Goal: Entertainment & Leisure: Consume media (video, audio)

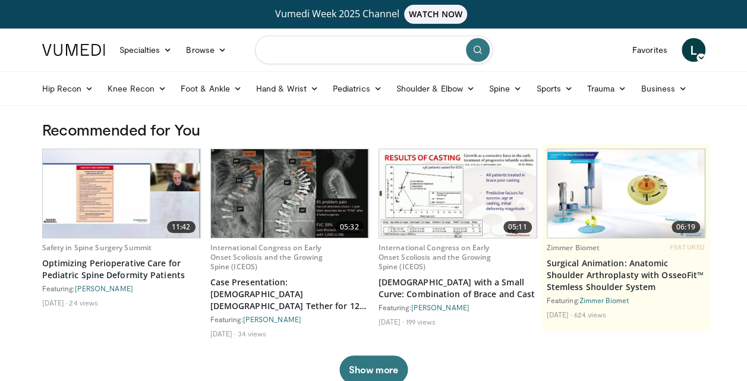
click at [326, 62] on input "Search topics, interventions" at bounding box center [374, 50] width 238 height 29
type input "**********"
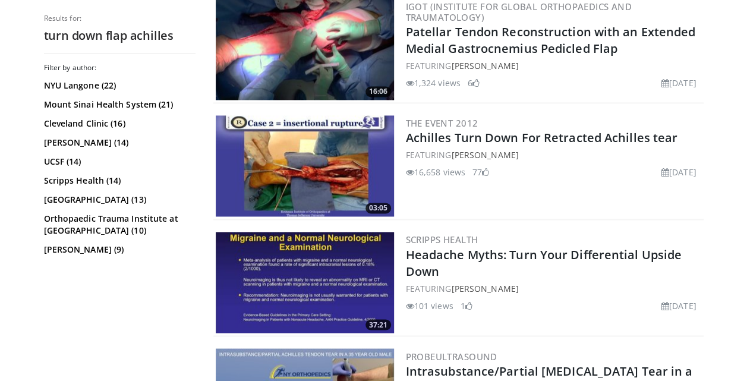
scroll to position [864, 0]
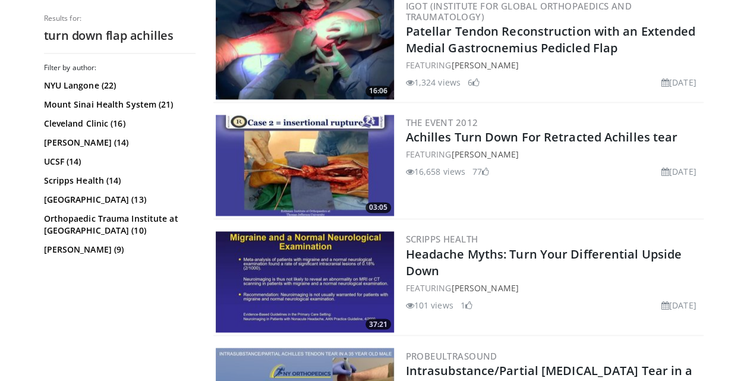
click at [306, 155] on img at bounding box center [305, 165] width 178 height 101
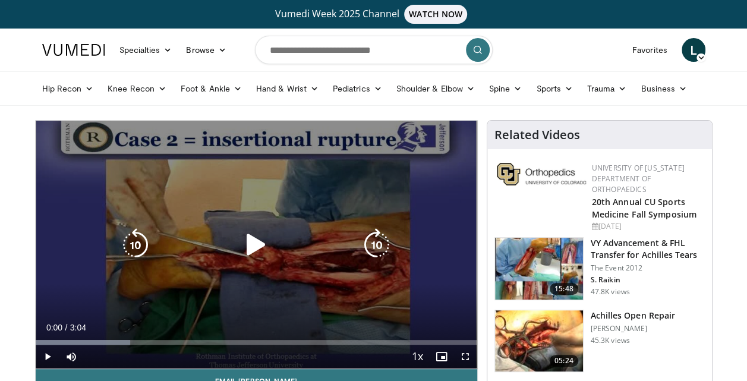
click at [251, 247] on icon "Video Player" at bounding box center [256, 244] width 33 height 33
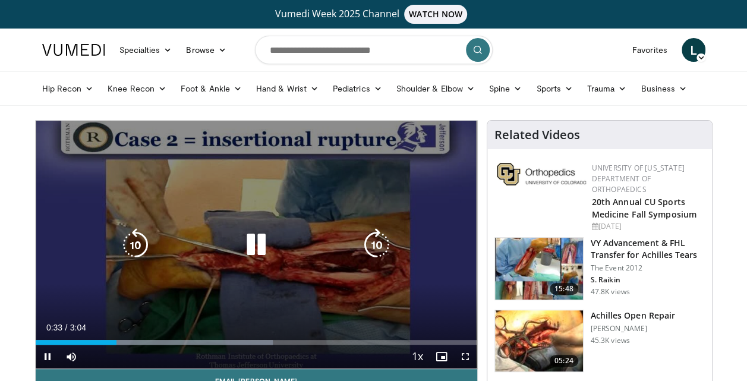
click at [255, 243] on div "20 seconds Tap to unmute" at bounding box center [257, 245] width 442 height 248
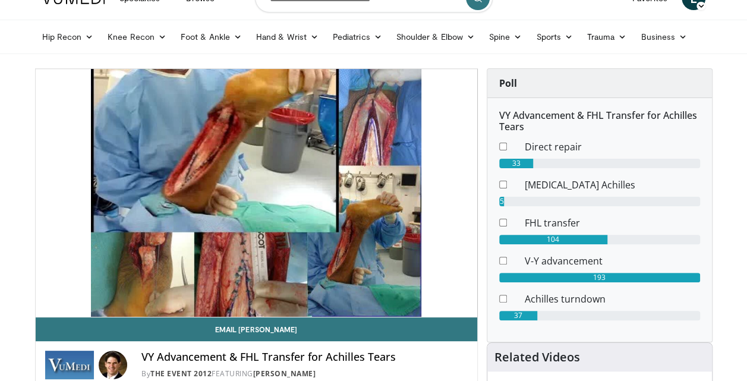
scroll to position [52, 0]
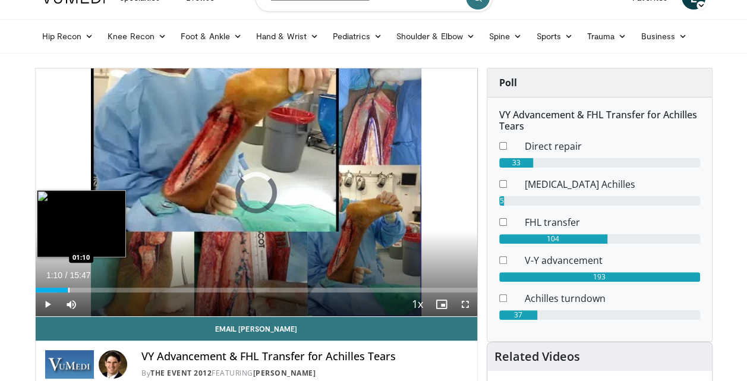
click at [68, 285] on div "Loaded : 5.22% 01:10 01:10" at bounding box center [257, 286] width 442 height 11
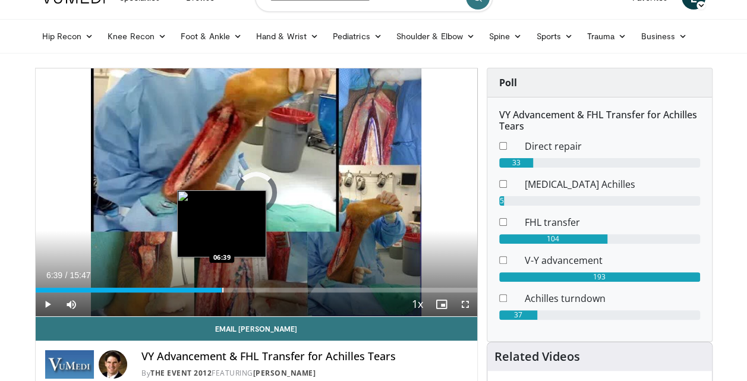
click at [221, 284] on div "Loaded : 0.00% 06:39 06:39" at bounding box center [257, 286] width 442 height 11
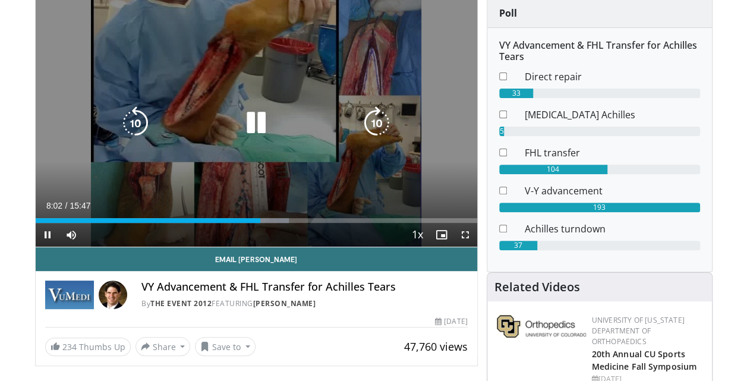
scroll to position [125, 0]
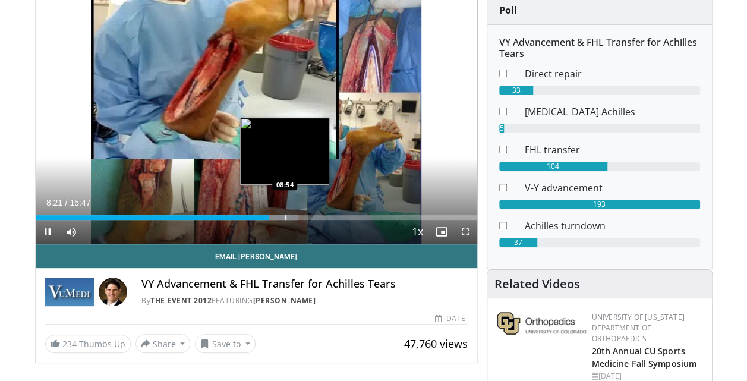
click at [285, 215] on div "Progress Bar" at bounding box center [285, 217] width 1 height 5
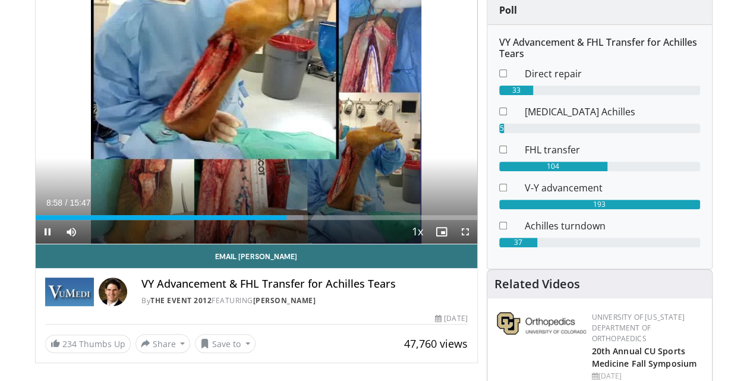
click at [305, 220] on div "Current Time 8:58 / Duration 15:47 Pause Skip Backward Skip Forward Mute Loaded…" at bounding box center [257, 232] width 442 height 24
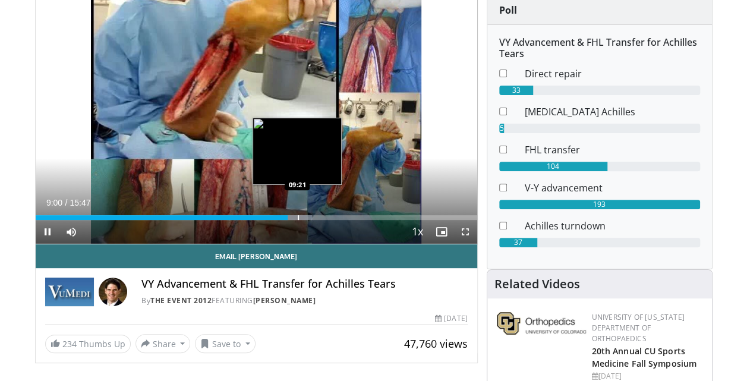
click at [298, 215] on div "Progress Bar" at bounding box center [298, 217] width 1 height 5
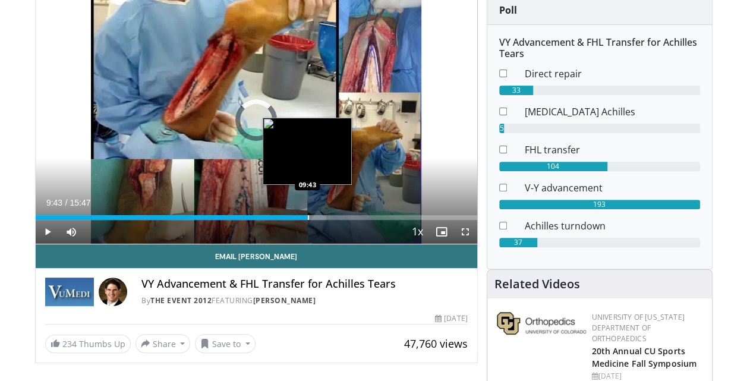
click at [308, 218] on div "Progress Bar" at bounding box center [308, 217] width 1 height 5
click at [319, 219] on div "Progress Bar" at bounding box center [319, 217] width 1 height 5
click at [310, 219] on div "Loaded : 71.04% 10:11 09:50" at bounding box center [257, 217] width 442 height 5
click at [306, 219] on div "Progress Bar" at bounding box center [306, 217] width 1 height 5
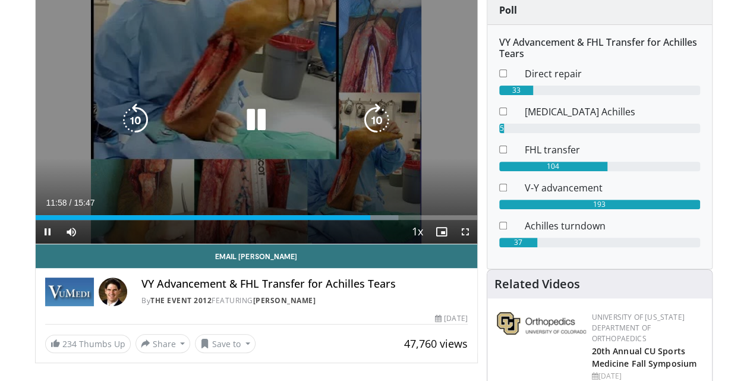
click at [258, 115] on icon "Video Player" at bounding box center [256, 119] width 33 height 33
